Goal: Find specific page/section: Find specific page/section

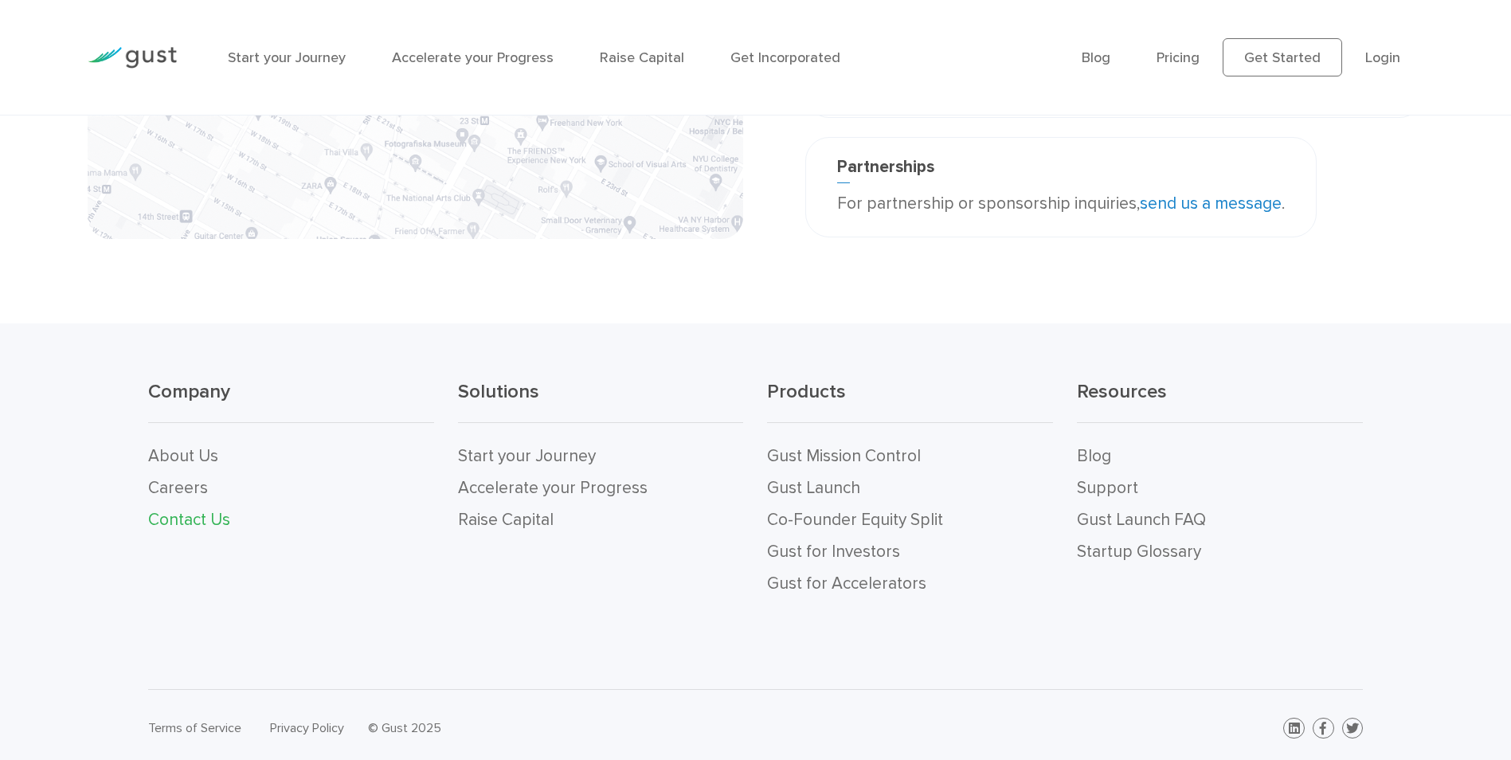
scroll to position [539, 0]
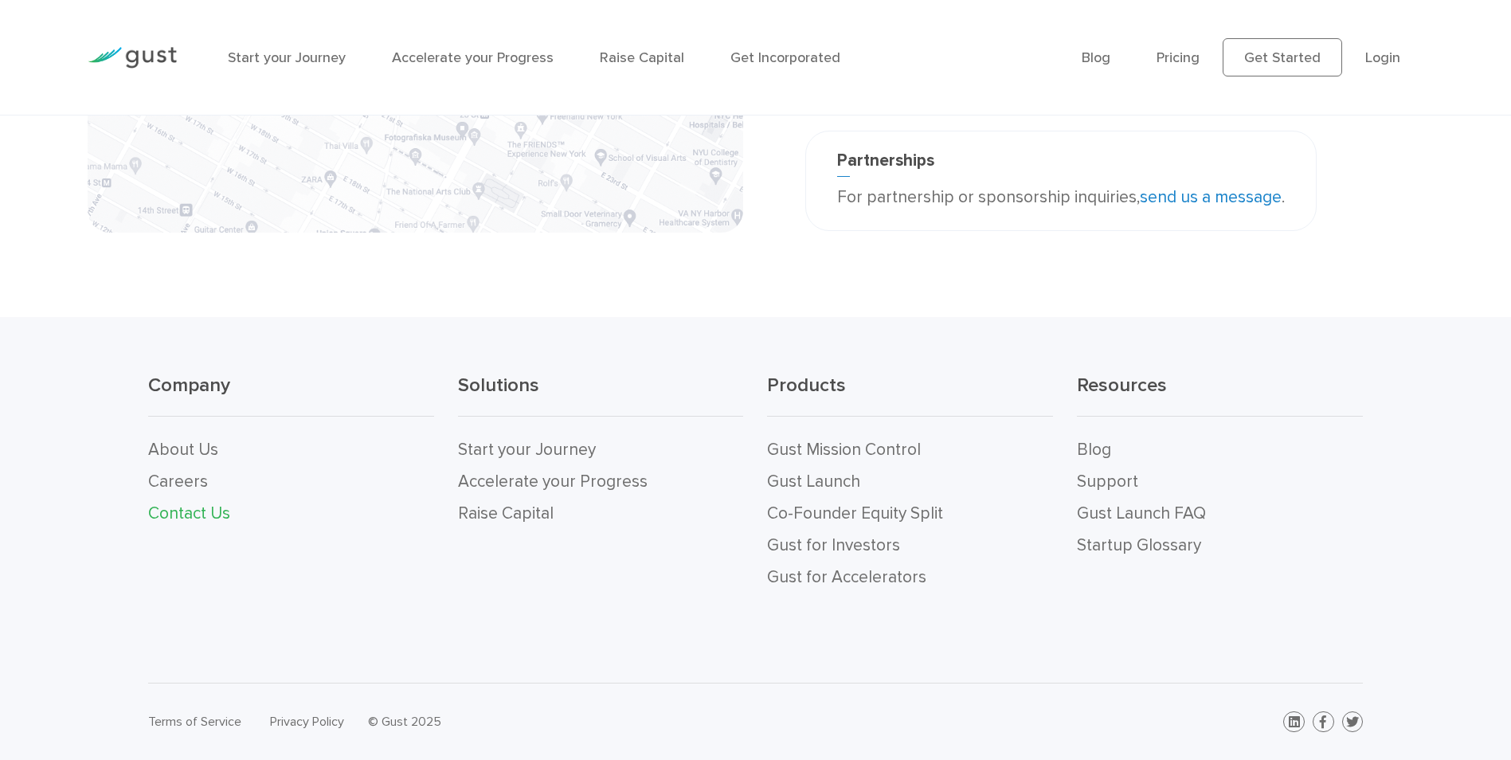
click at [169, 483] on link "Careers" at bounding box center [178, 482] width 60 height 20
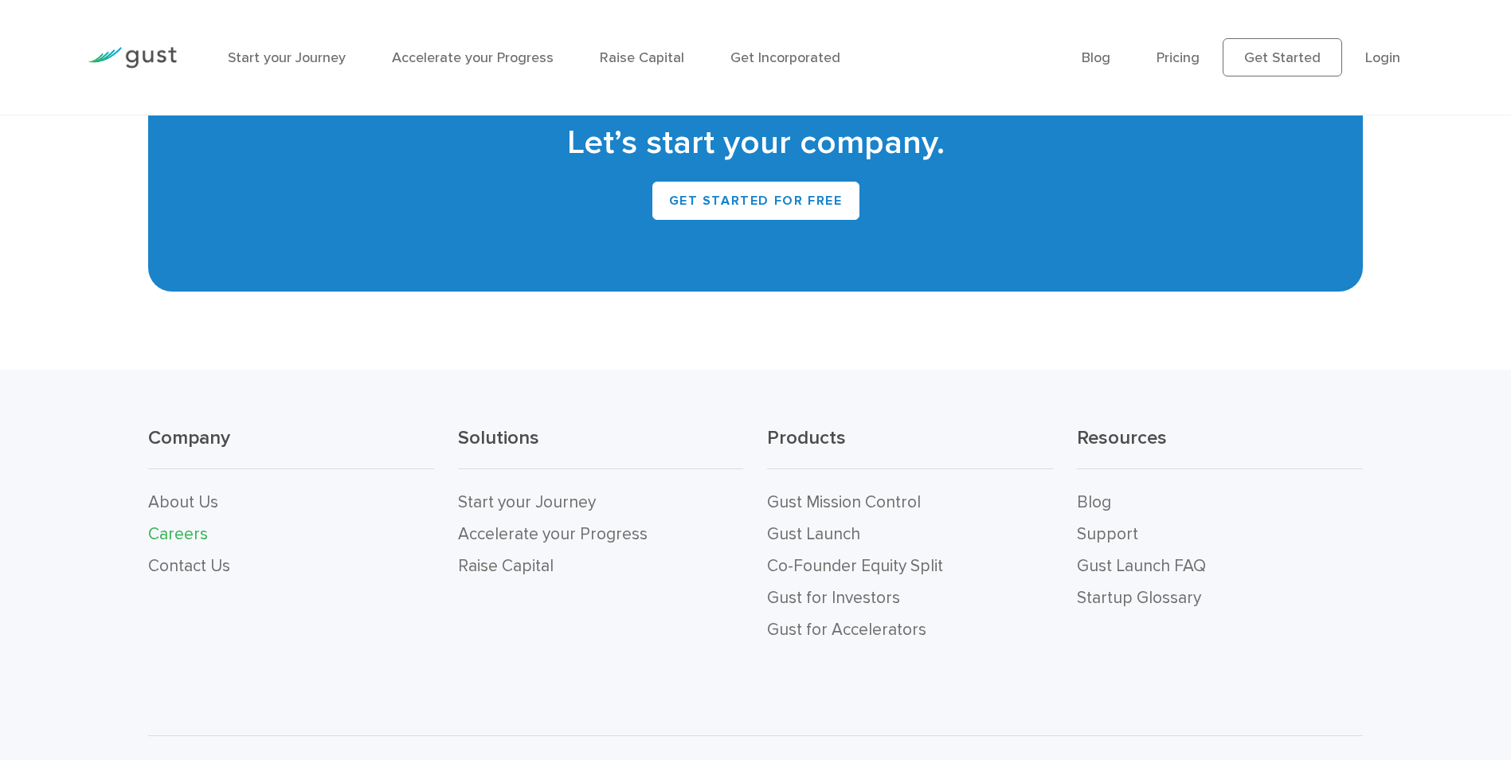
scroll to position [3343, 0]
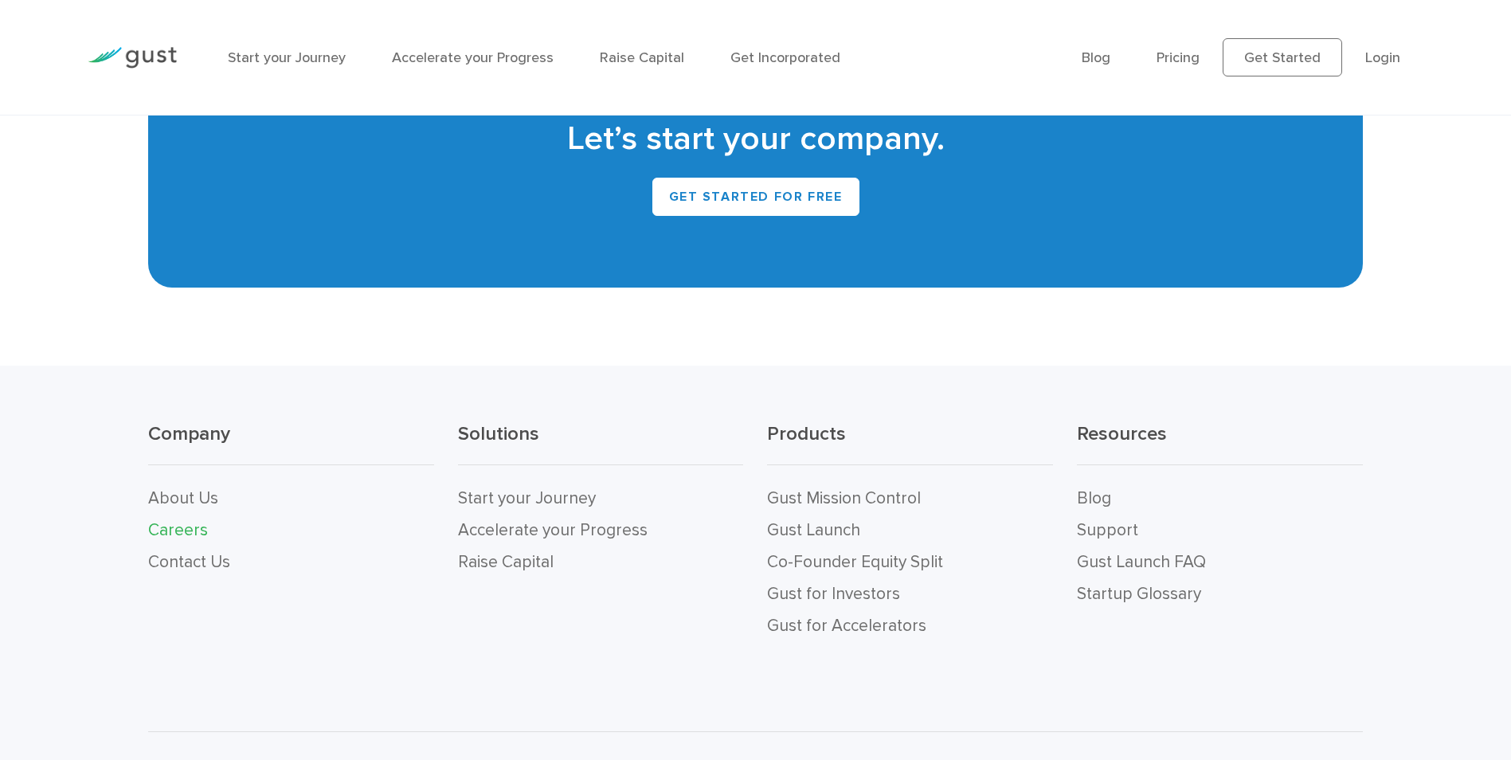
click at [221, 552] on link "Contact Us" at bounding box center [189, 562] width 82 height 20
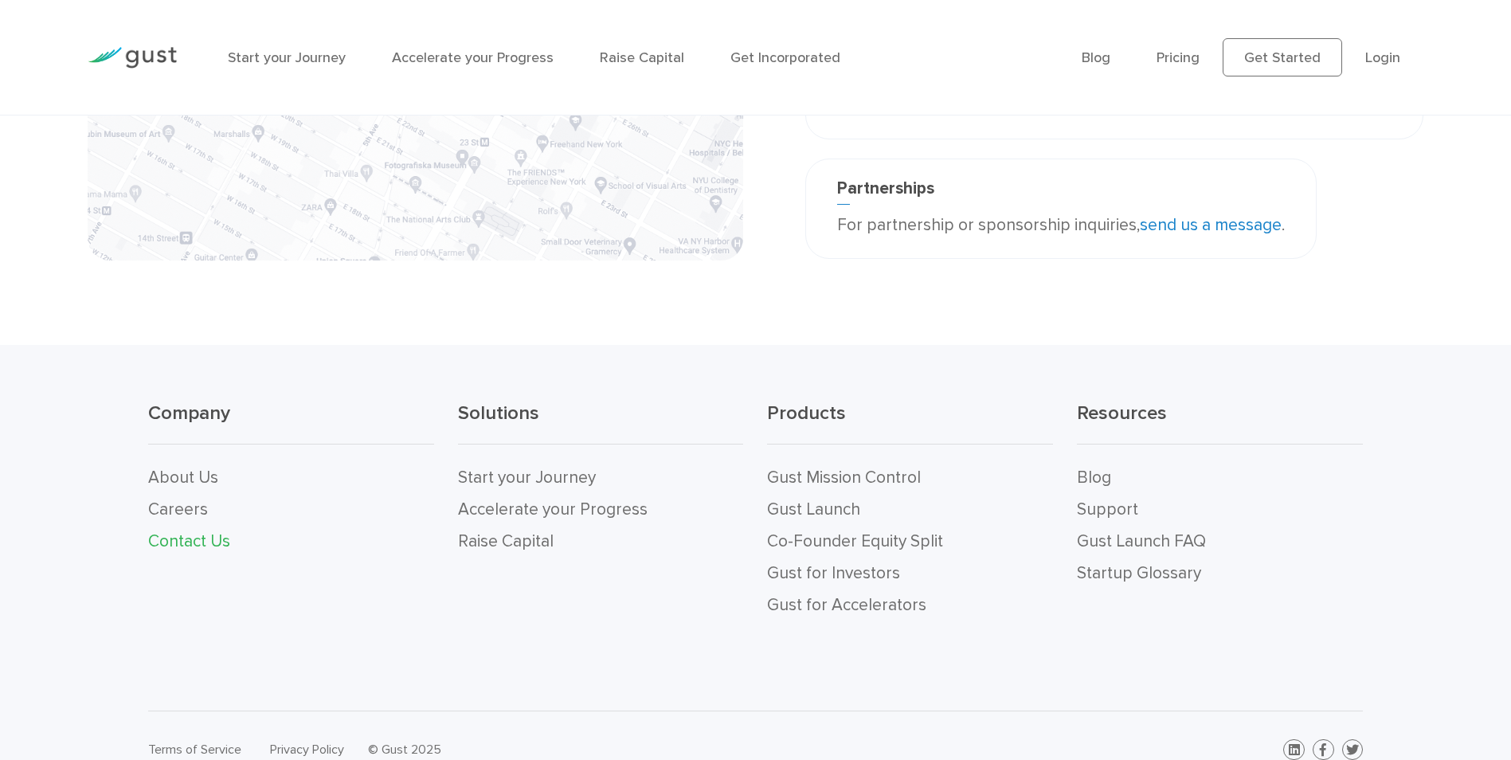
scroll to position [539, 0]
